Goal: Task Accomplishment & Management: Complete application form

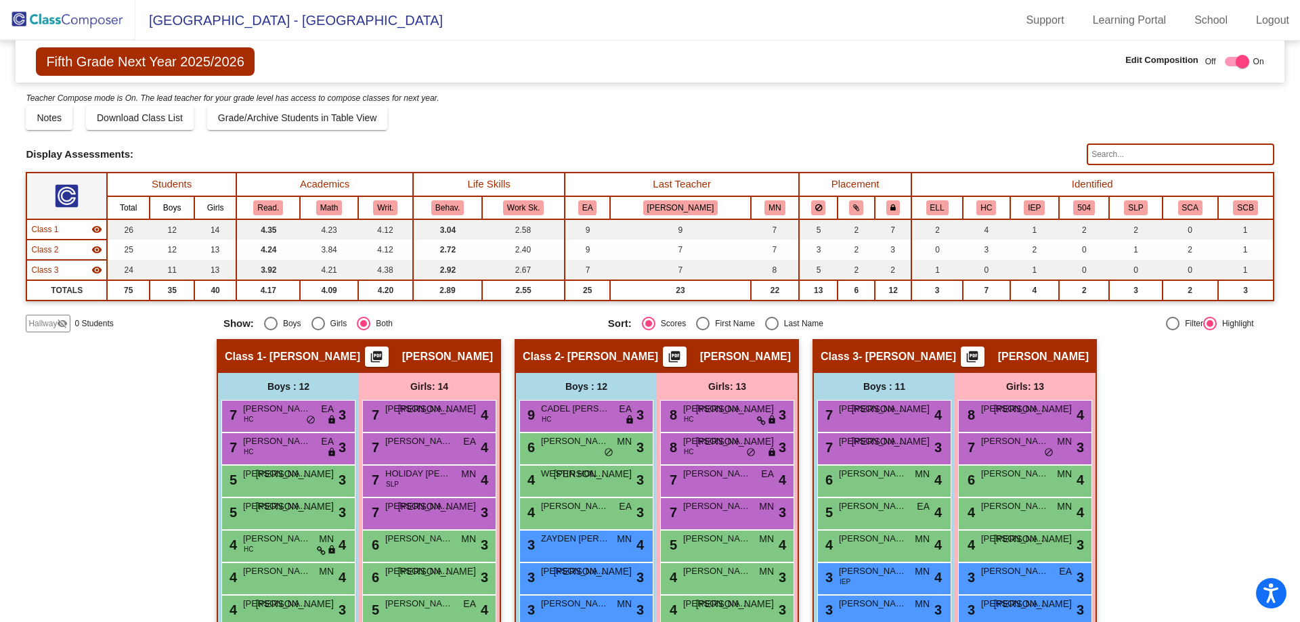
click at [52, 328] on span "Hallway" at bounding box center [42, 324] width 28 height 12
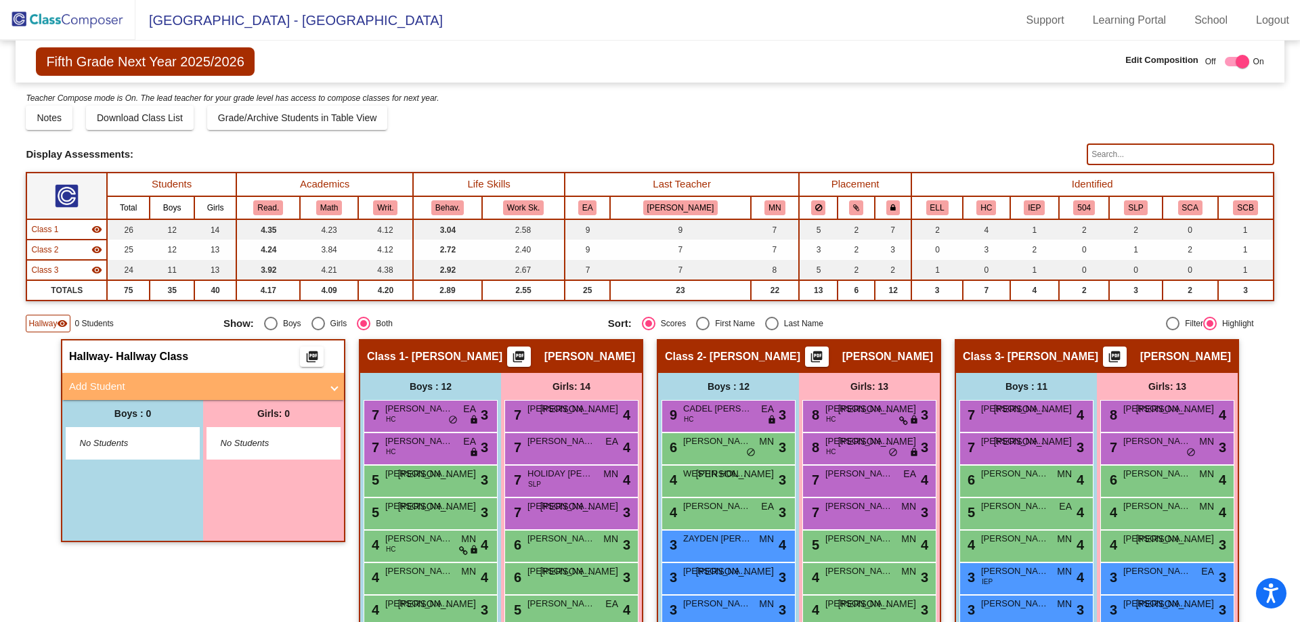
click at [123, 385] on mat-panel-title "Add Student" at bounding box center [195, 387] width 252 height 16
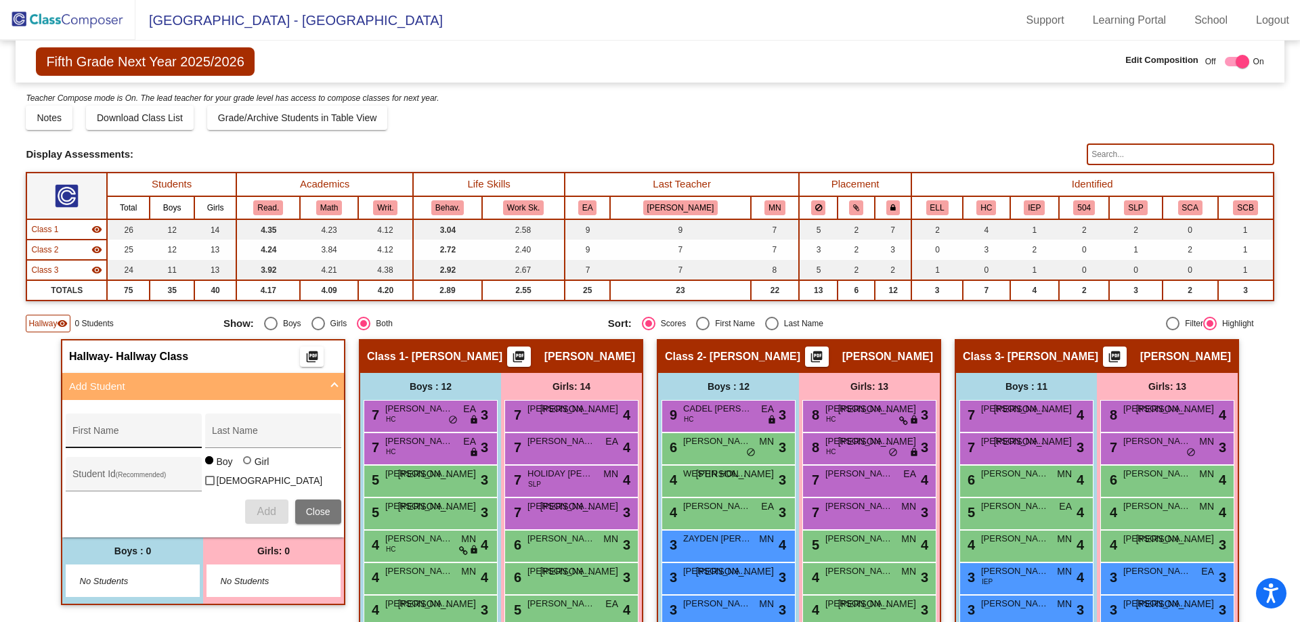
click at [98, 436] on input "First Name" at bounding box center [133, 436] width 122 height 11
type input "[PERSON_NAME]"
type input "0639379"
click at [257, 506] on span "Add" at bounding box center [266, 512] width 19 height 12
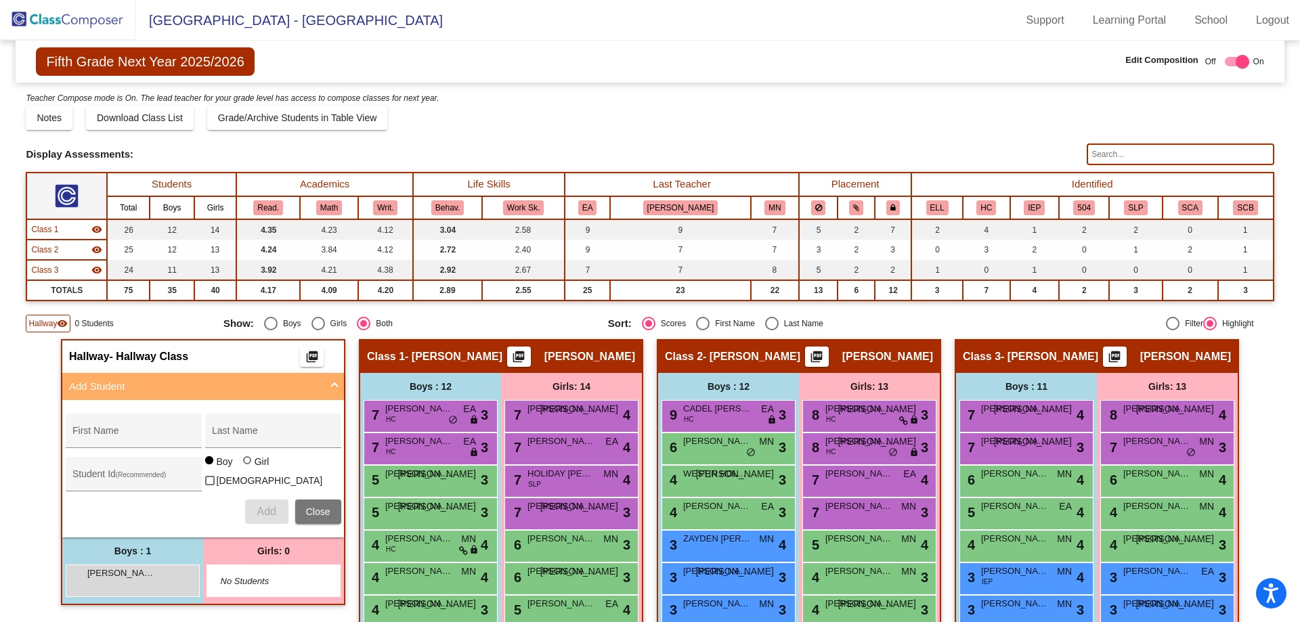
click at [87, 25] on img at bounding box center [67, 20] width 135 height 40
